Goal: Communication & Community: Answer question/provide support

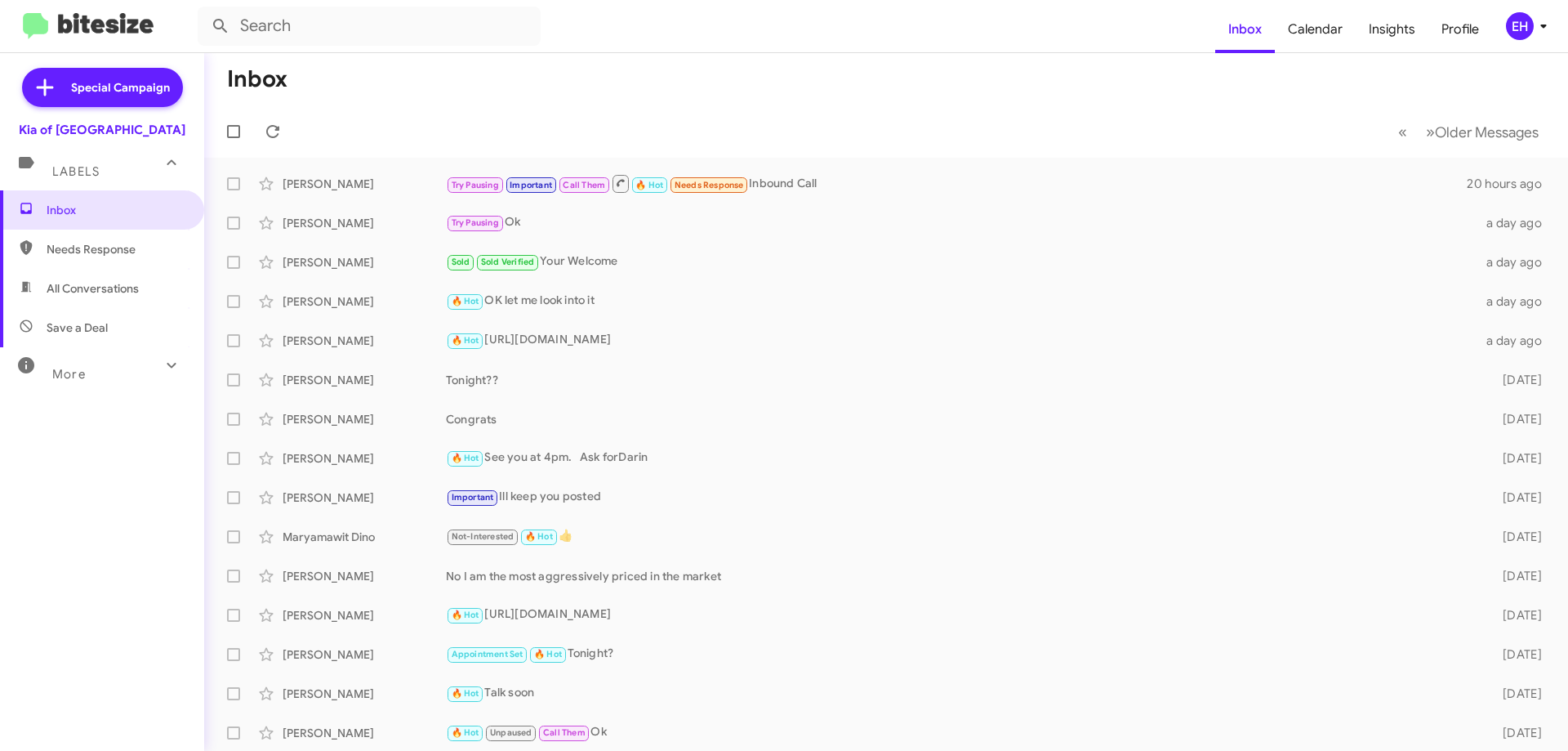
click at [123, 251] on span "Needs Response" at bounding box center [116, 249] width 139 height 16
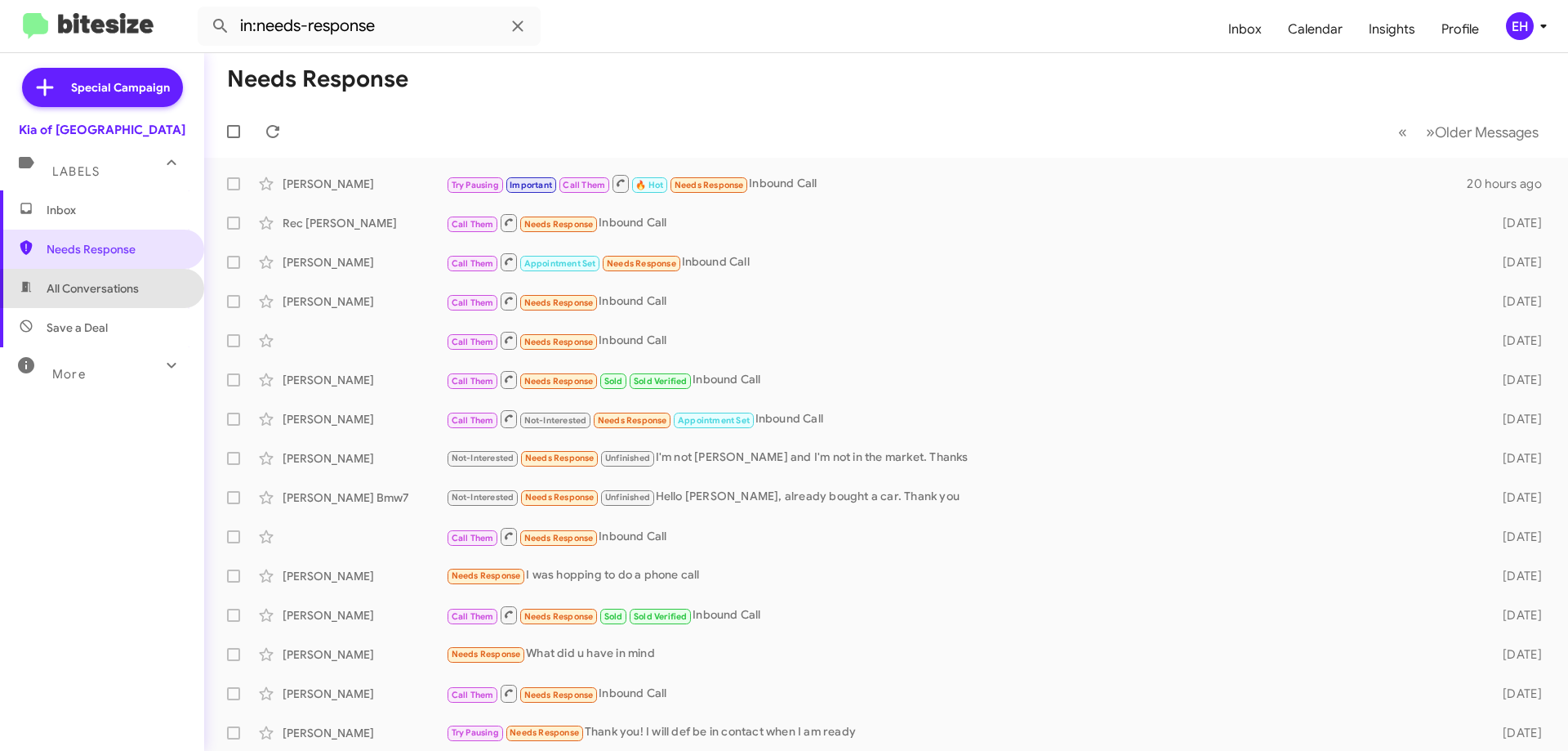
click at [104, 290] on span "All Conversations" at bounding box center [93, 288] width 92 height 16
type input "in:all-conversations"
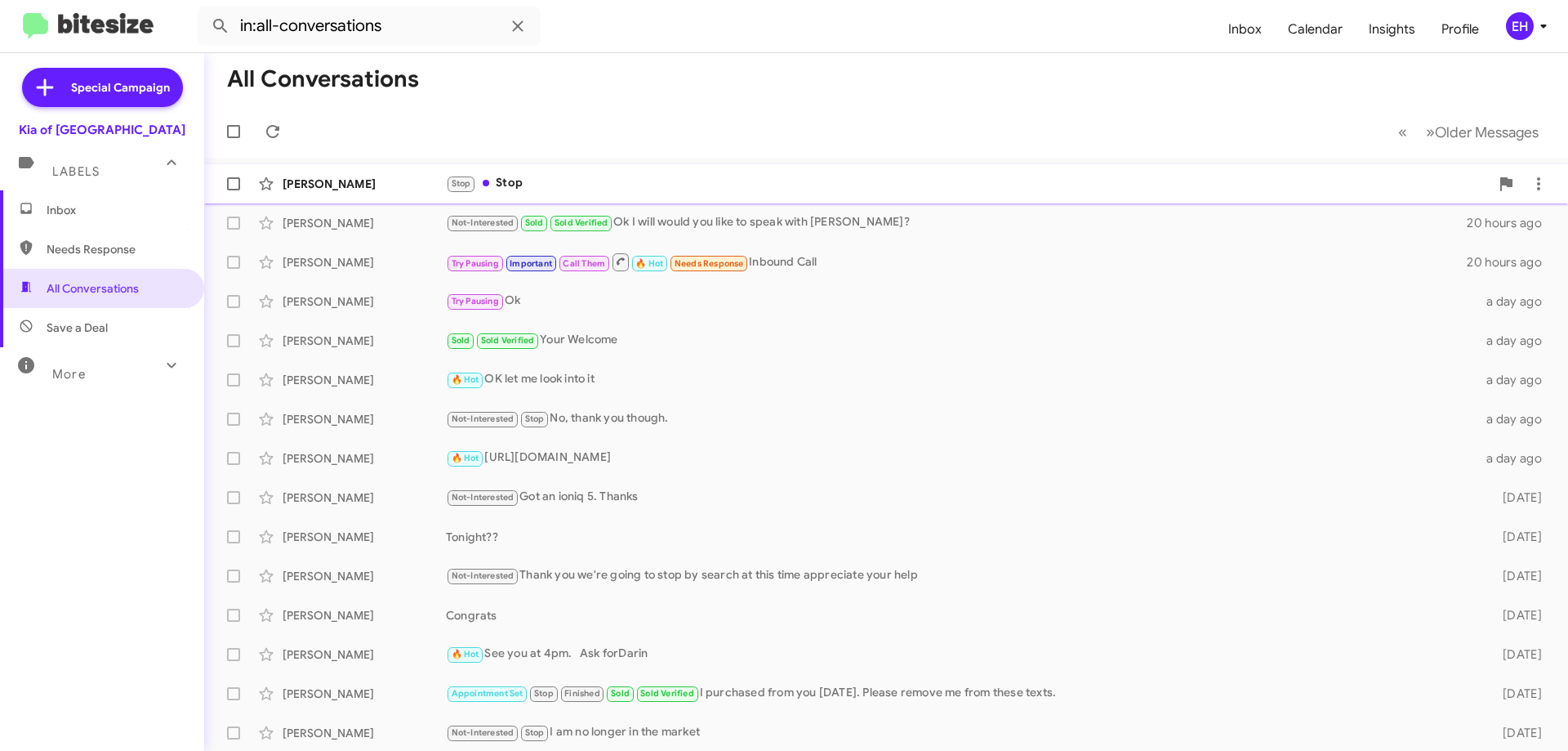
click at [526, 178] on div "Stop Stop" at bounding box center [968, 184] width 1044 height 19
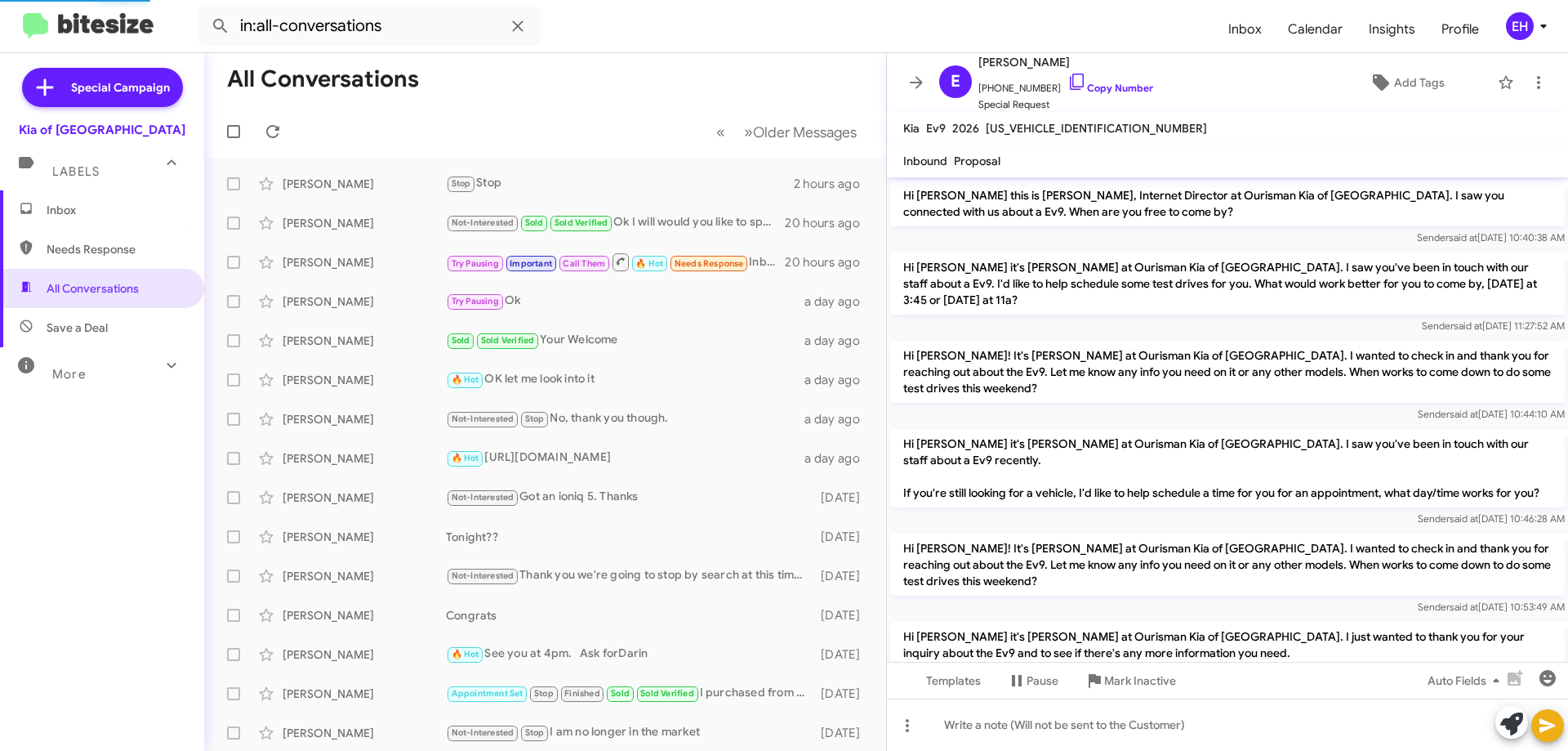
scroll to position [722, 0]
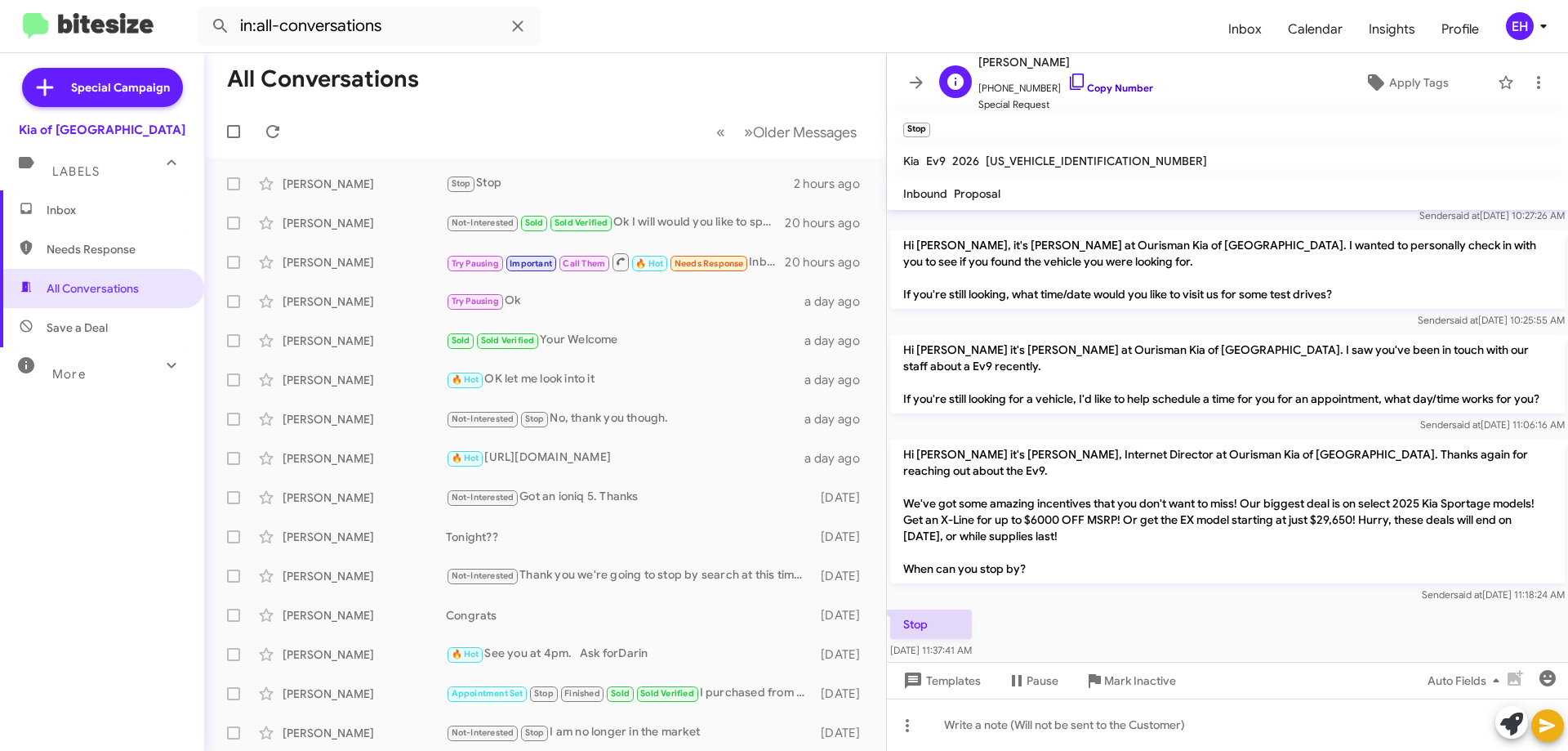
click at [1097, 91] on link "Copy Number" at bounding box center [1110, 88] width 85 height 12
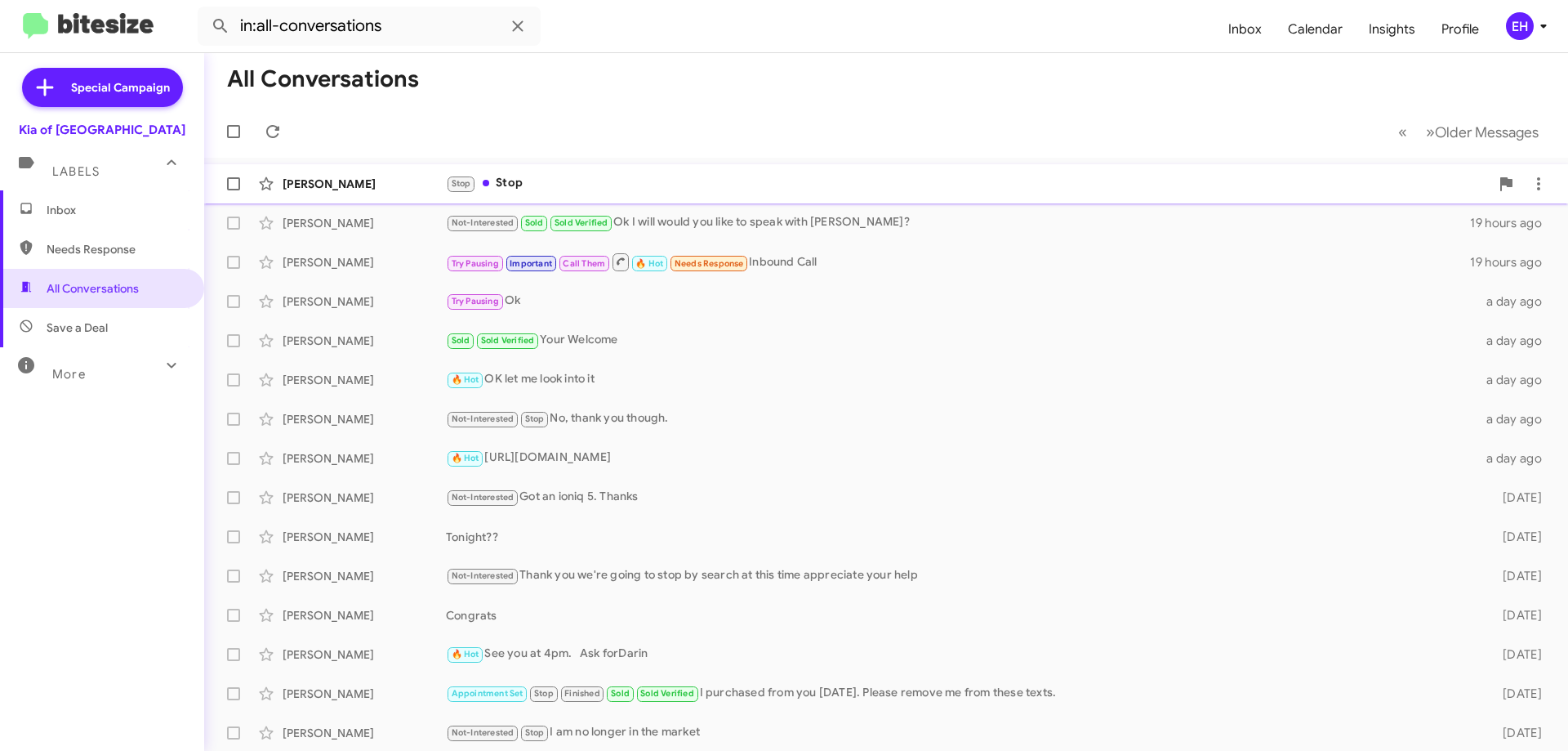
click at [521, 189] on div "Stop Stop" at bounding box center [968, 184] width 1044 height 19
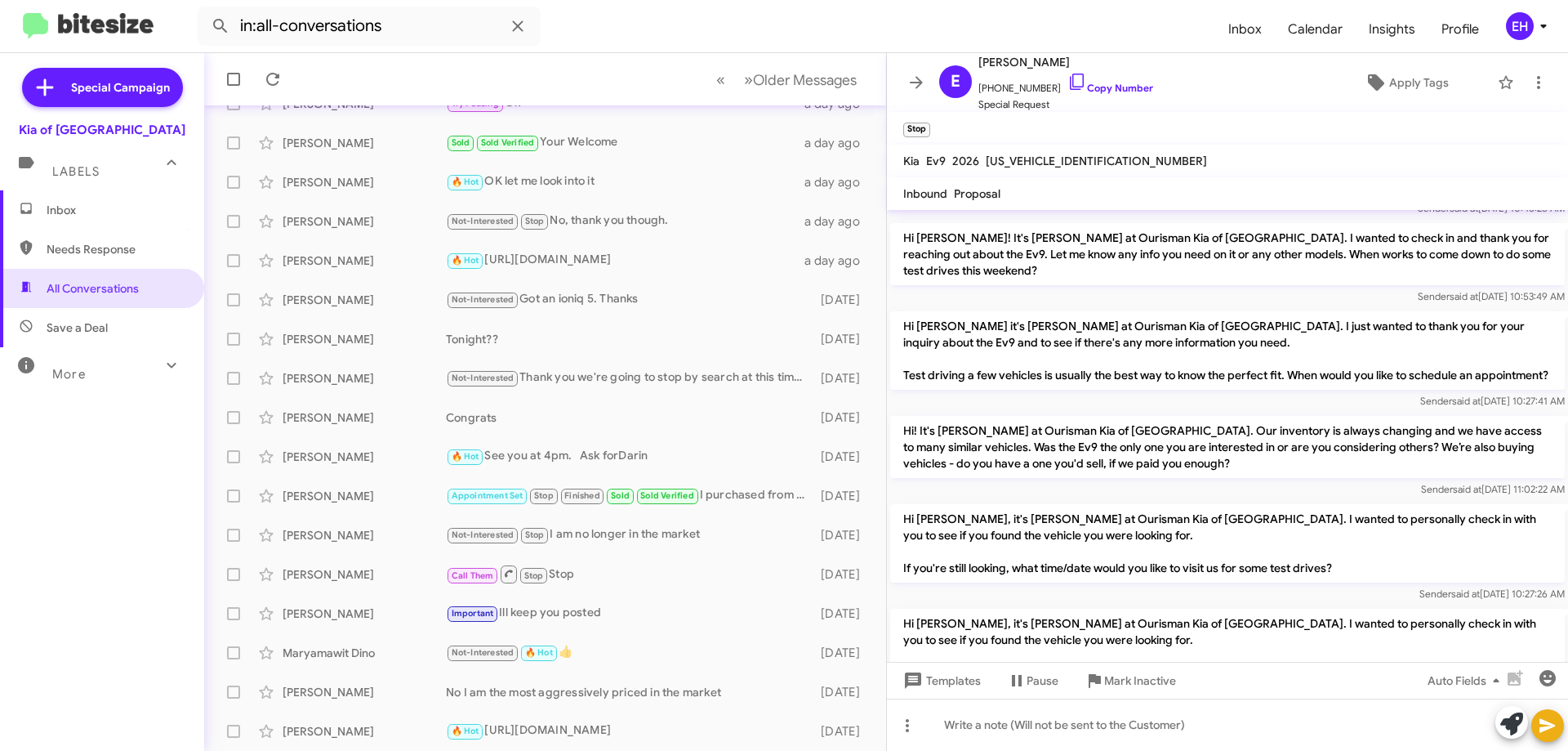
scroll to position [85, 0]
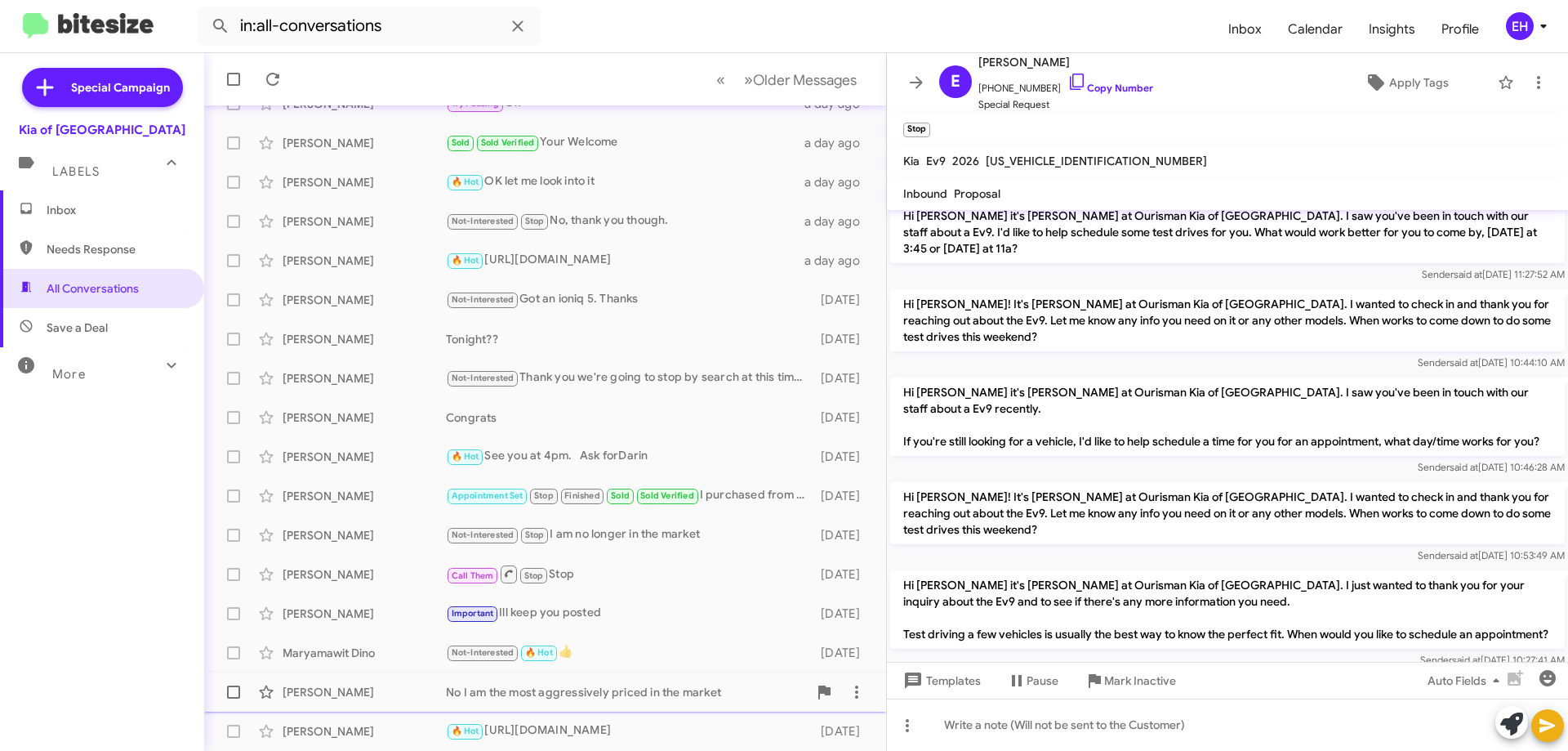
click at [1139, 677] on span "Mark Inactive" at bounding box center [1140, 680] width 72 height 29
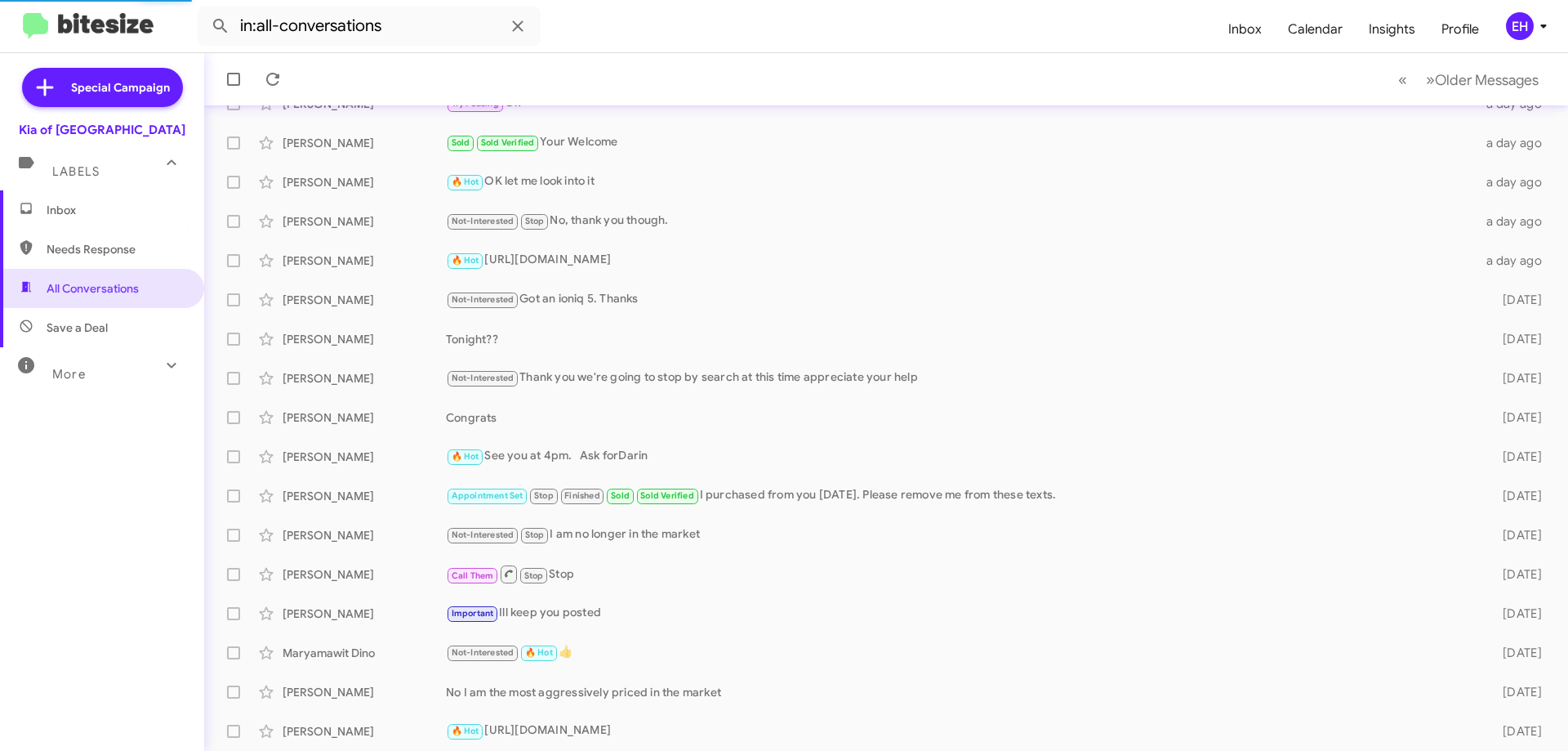
scroll to position [159, 0]
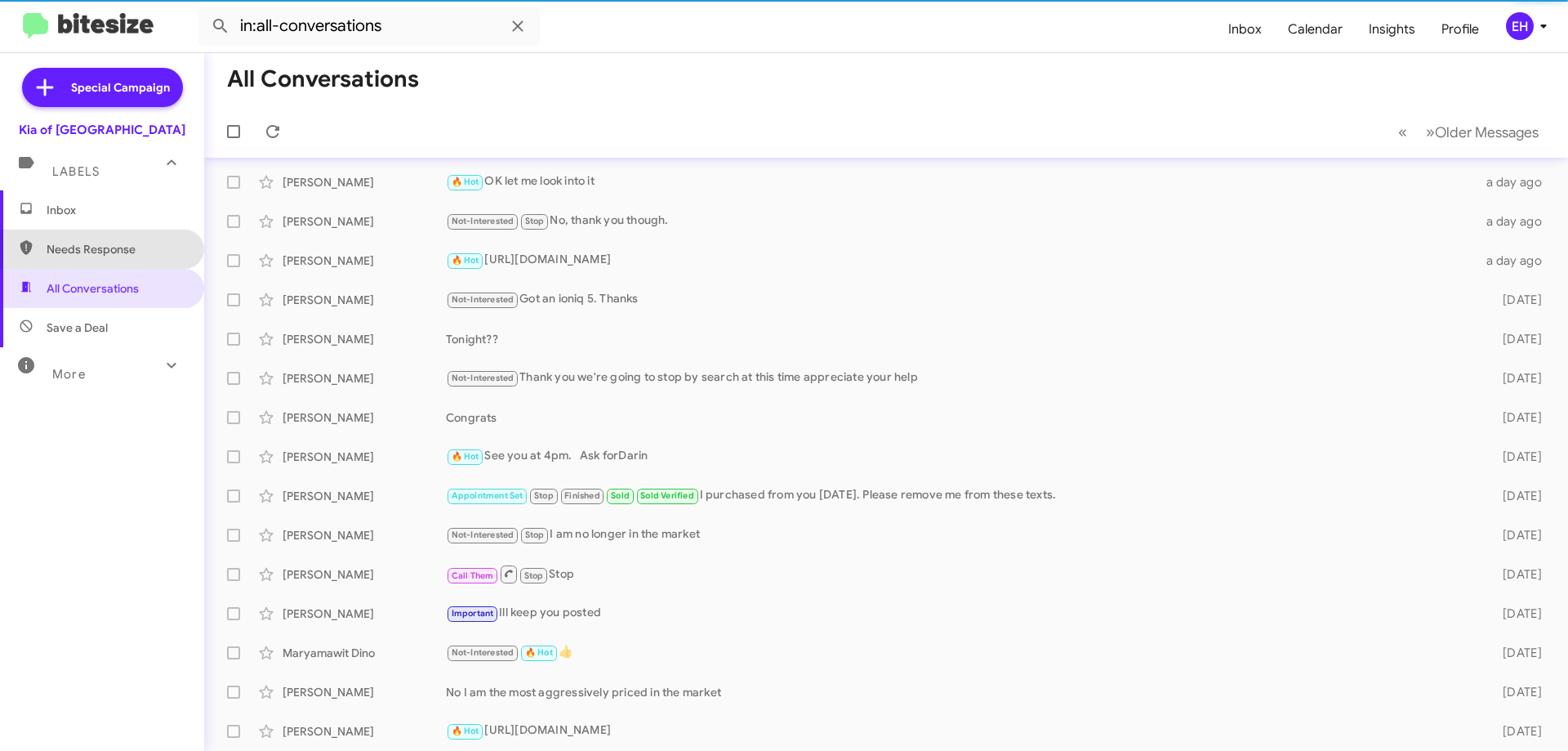
click at [117, 251] on span "Needs Response" at bounding box center [116, 249] width 139 height 16
type input "in:needs-response"
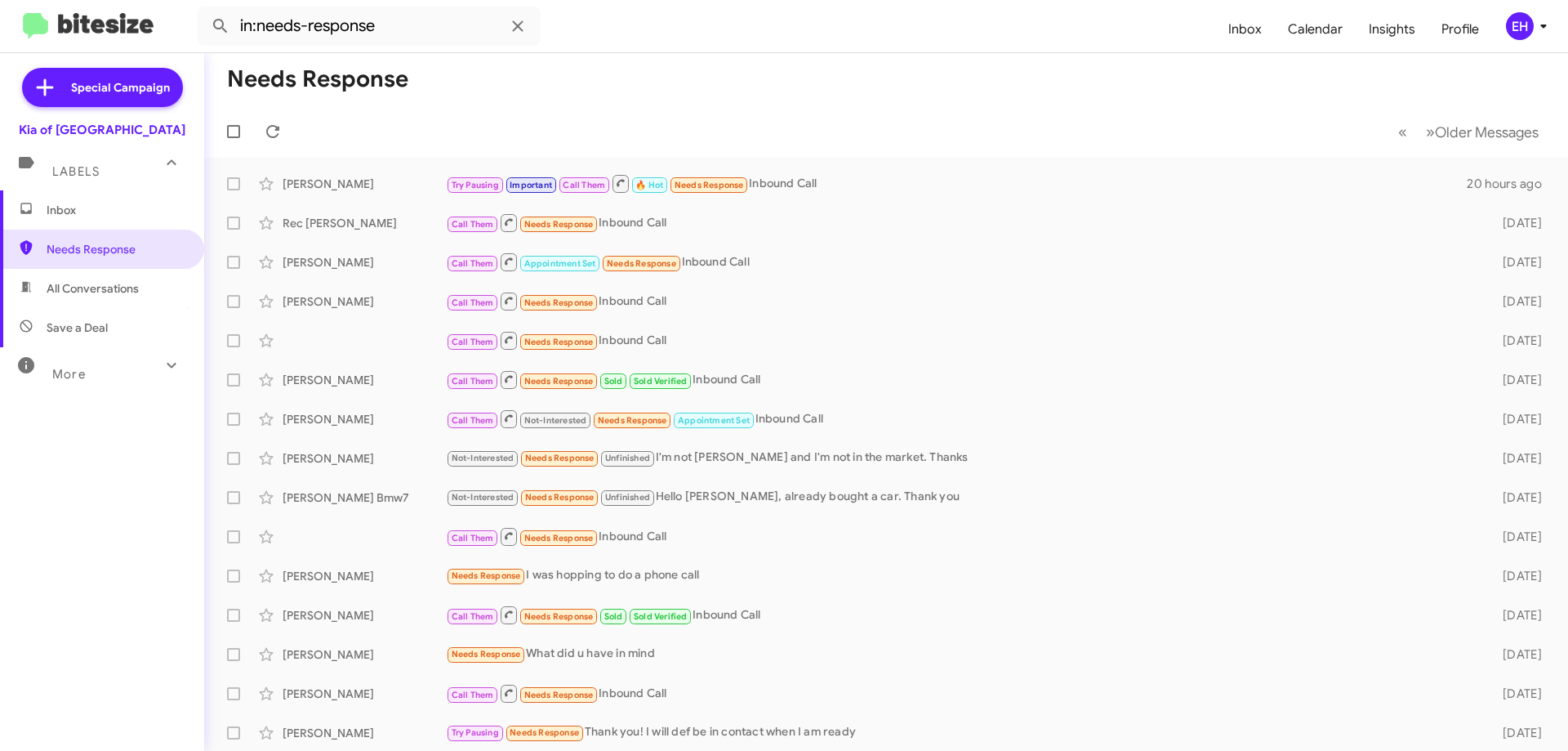
click at [73, 212] on span "Inbox" at bounding box center [116, 209] width 139 height 16
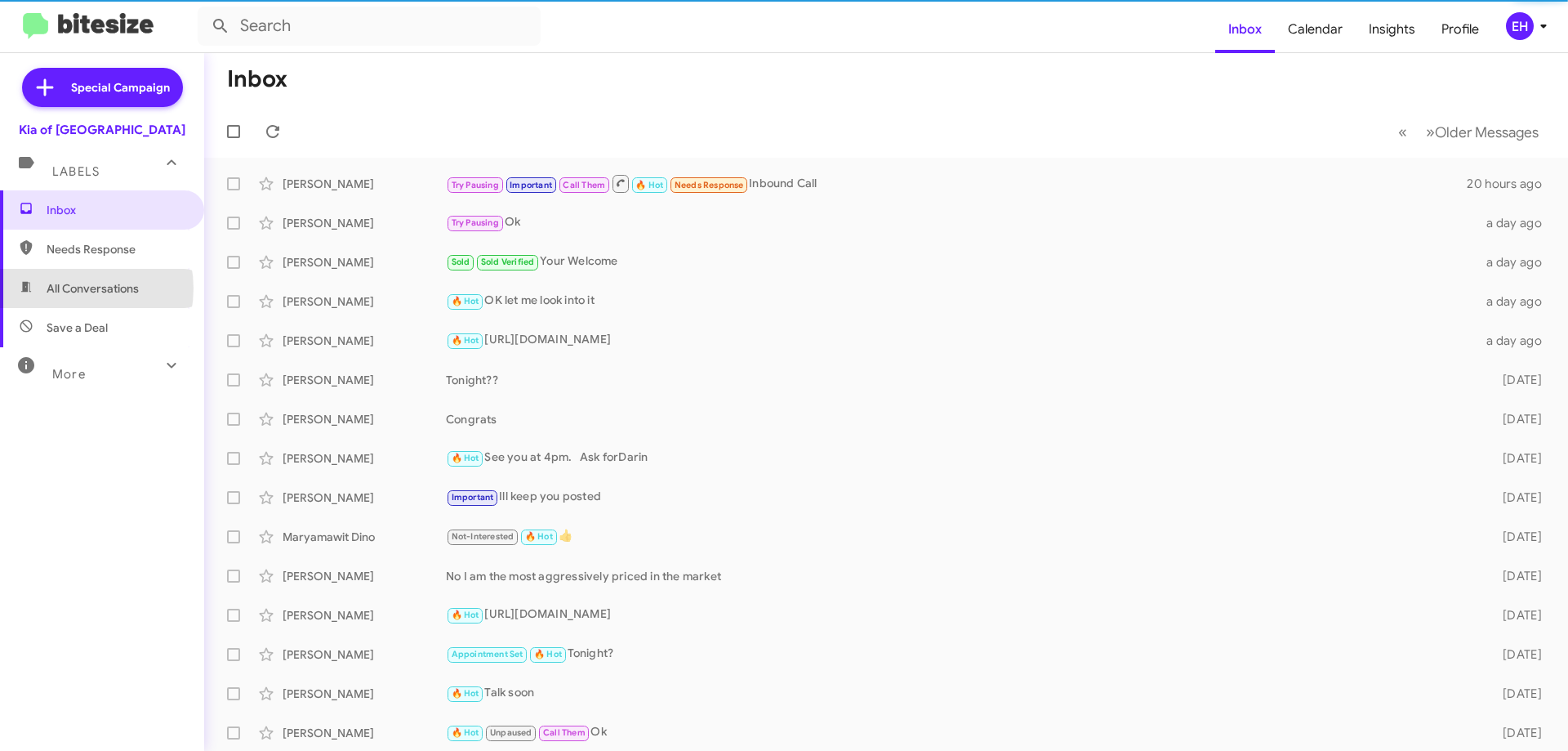
click at [70, 289] on span "All Conversations" at bounding box center [93, 288] width 92 height 16
type input "in:all-conversations"
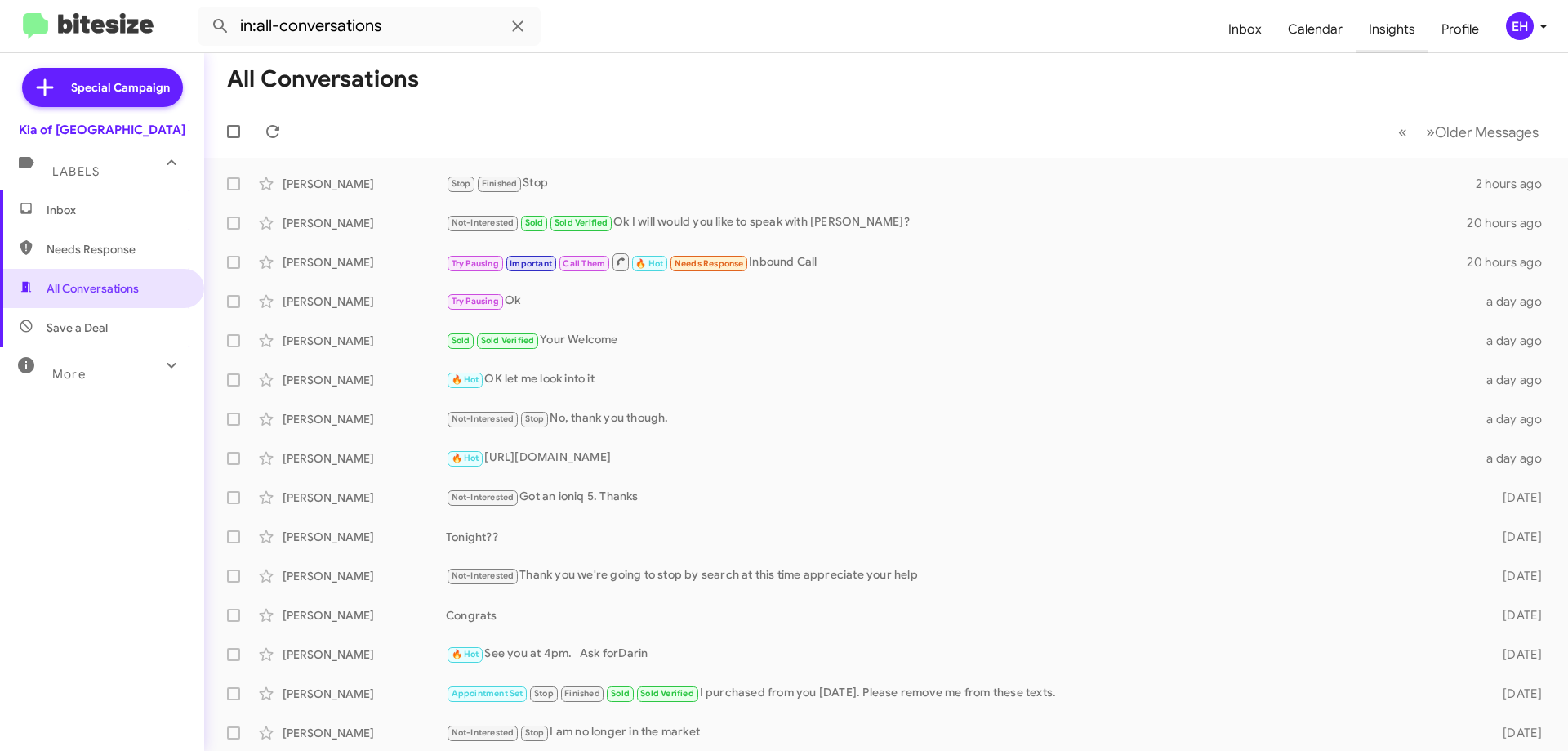
click at [1402, 25] on span "Insights" at bounding box center [1392, 29] width 73 height 47
